Goal: Contribute content

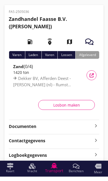
scroll to position [11, 0]
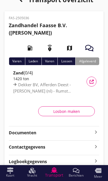
click at [92, 132] on strong "Documenten" at bounding box center [51, 133] width 84 height 6
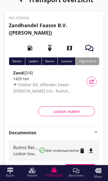
click at [84, 169] on div "Voeg bestand toe" at bounding box center [80, 168] width 29 height 5
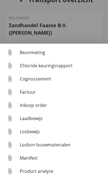
click at [60, 148] on div "Losbon bouwmaterialen" at bounding box center [62, 145] width 84 height 7
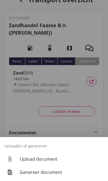
click at [54, 162] on div "Upload document" at bounding box center [62, 159] width 84 height 7
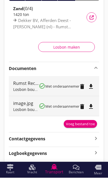
scroll to position [67, 0]
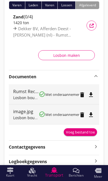
click at [84, 129] on button "Voeg bestand toe" at bounding box center [80, 132] width 33 height 8
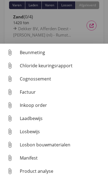
click at [43, 122] on div "Laadbewijs" at bounding box center [62, 118] width 84 height 7
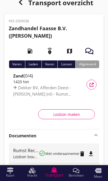
scroll to position [0, 0]
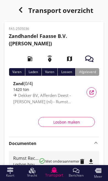
click at [20, 10] on icon "button" at bounding box center [20, 10] width 7 height 7
